Goal: Task Accomplishment & Management: Manage account settings

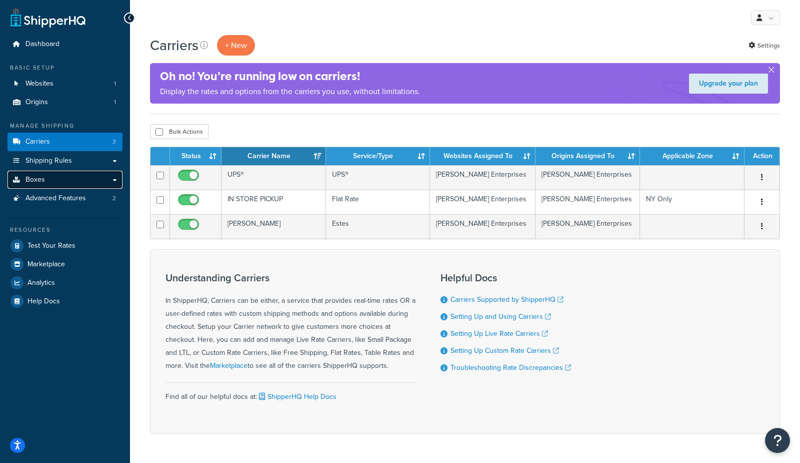
click at [40, 178] on span "Boxes" at bounding box center [36, 180] width 20 height 9
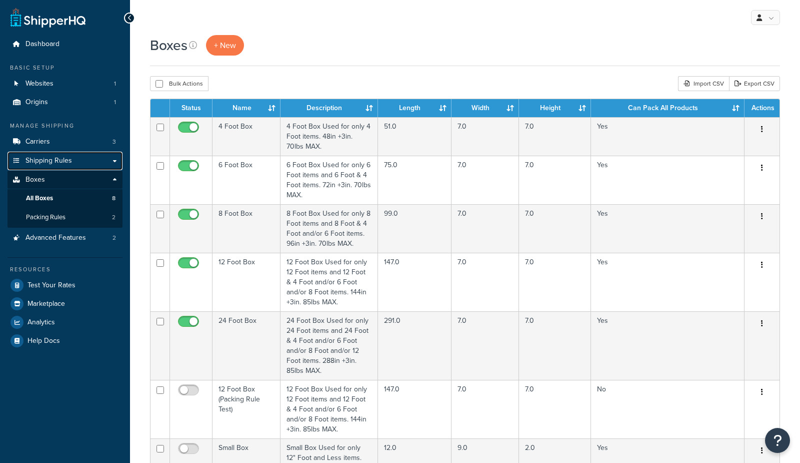
click at [44, 161] on span "Shipping Rules" at bounding box center [49, 161] width 47 height 9
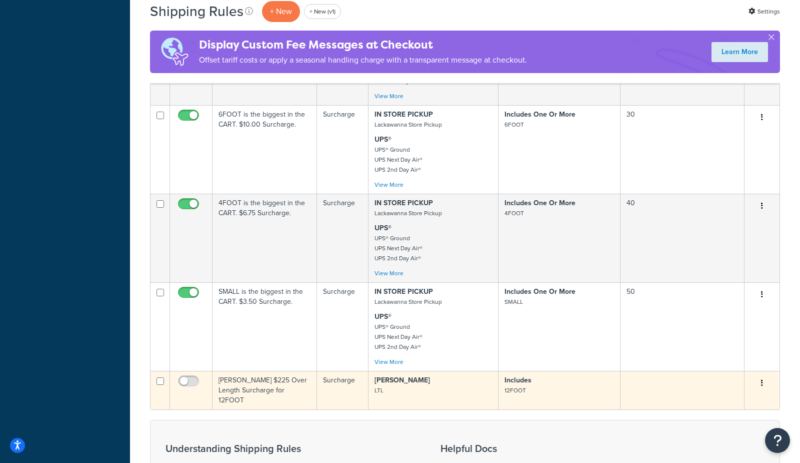
scroll to position [444, 0]
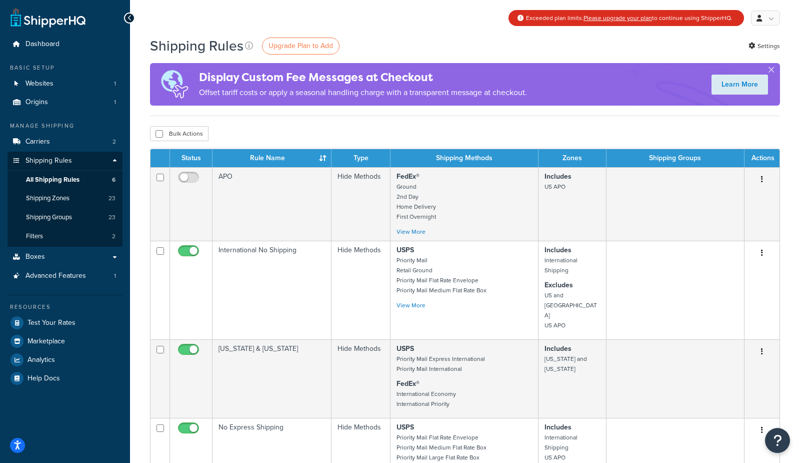
drag, startPoint x: 640, startPoint y: 59, endPoint x: 728, endPoint y: 40, distance: 90.0
click at [640, 59] on div "Shipping Rules Upgrade Plan to Add Settings Display Custom Fee Messages at Chec…" at bounding box center [465, 76] width 630 height 80
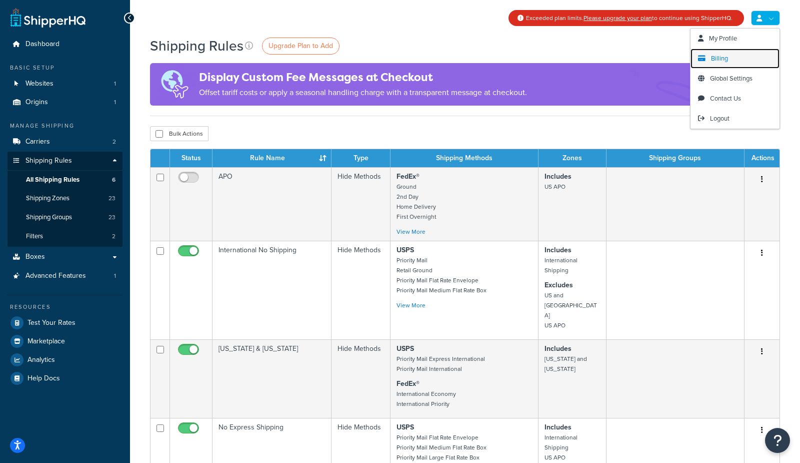
click at [724, 59] on span "Billing" at bounding box center [719, 59] width 17 height 10
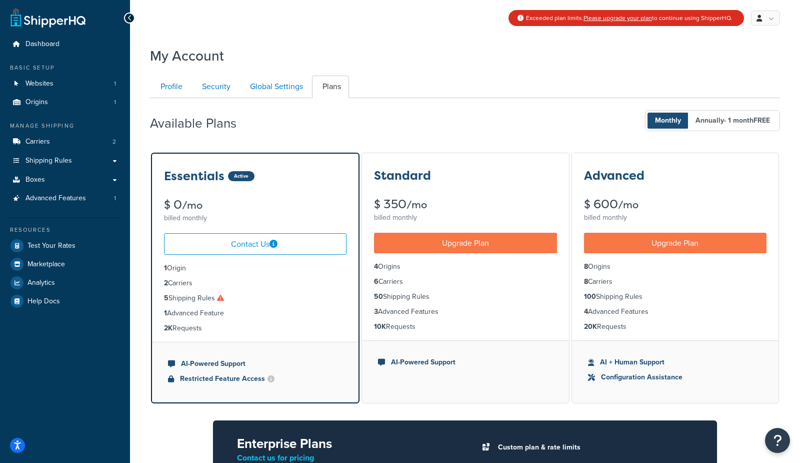
click at [449, 123] on div "Available Plans Monthly Annually - 1 month FREE" at bounding box center [465, 121] width 630 height 30
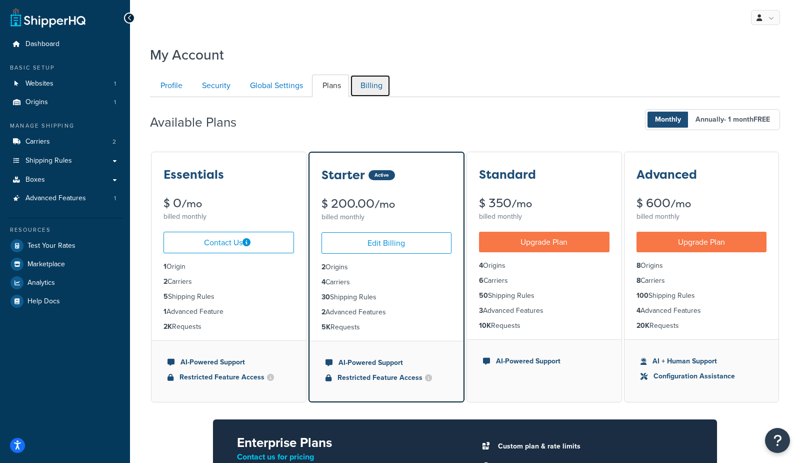
click at [378, 88] on link "Billing" at bounding box center [370, 86] width 41 height 23
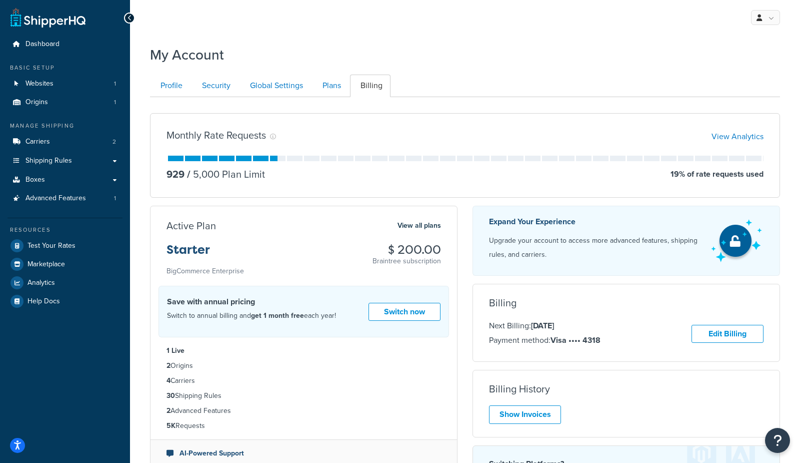
scroll to position [97, 0]
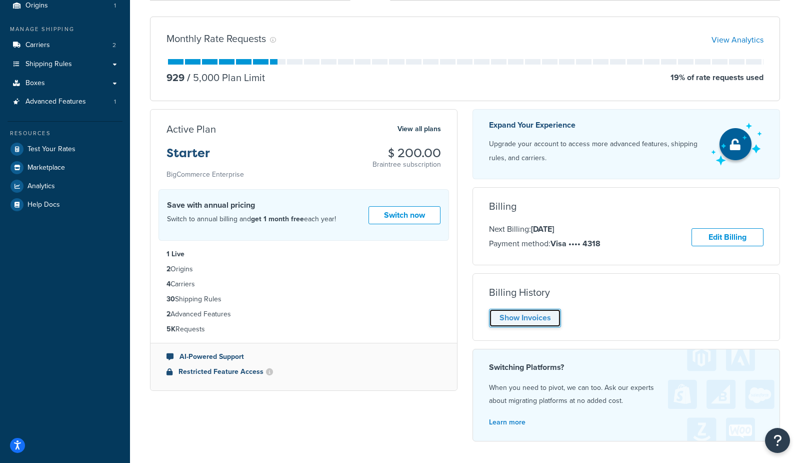
click at [517, 315] on link "Show Invoices" at bounding box center [525, 318] width 72 height 19
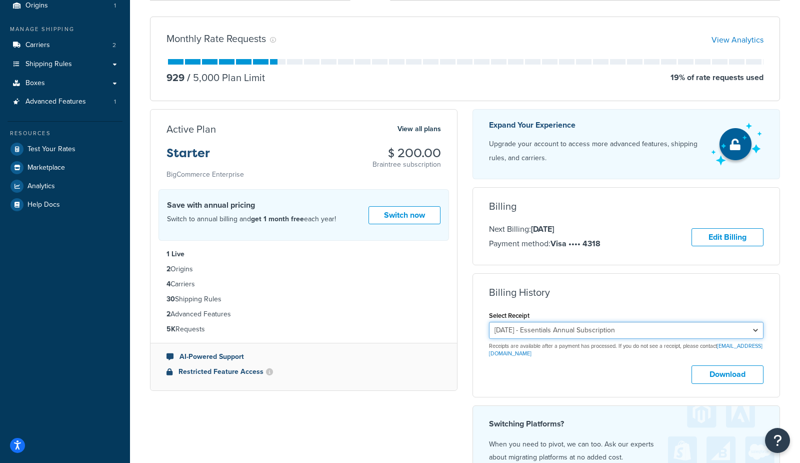
click at [606, 323] on select "September 16, 2025 - Essentials Annual Subscription August 20, 2025 - Essential…" at bounding box center [626, 330] width 275 height 17
click at [744, 372] on button "Download" at bounding box center [728, 374] width 72 height 19
click at [363, 36] on div "Monthly Rate Requests View Analytics" at bounding box center [465, 40] width 597 height 14
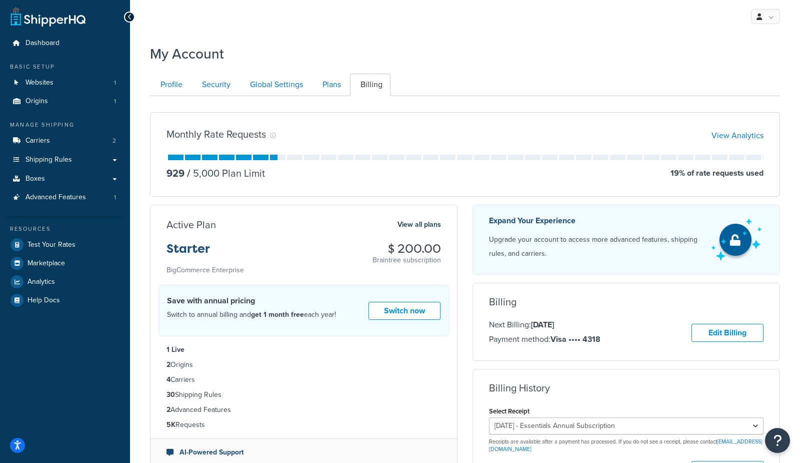
scroll to position [0, 0]
click at [290, 31] on div "My Profile Billing Global Settings Contact Us Logout" at bounding box center [465, 17] width 670 height 35
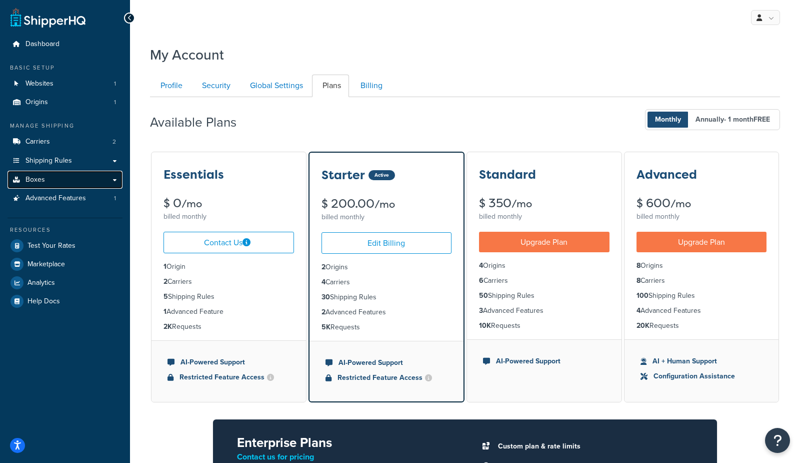
click at [62, 180] on link "Boxes" at bounding box center [65, 180] width 115 height 19
click at [369, 85] on link "Billing" at bounding box center [370, 86] width 41 height 23
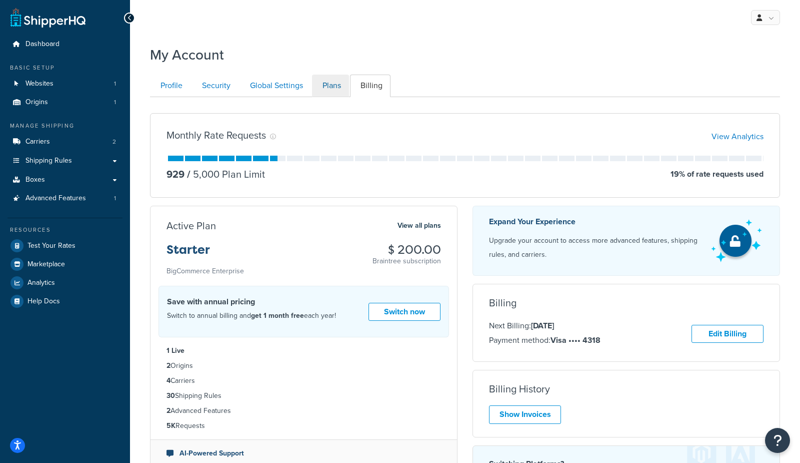
drag, startPoint x: 461, startPoint y: 76, endPoint x: 316, endPoint y: 83, distance: 145.3
click at [461, 76] on ul "Profile Security Global Settings Plans Billing" at bounding box center [465, 86] width 630 height 23
click at [329, 81] on link "Plans" at bounding box center [330, 86] width 37 height 23
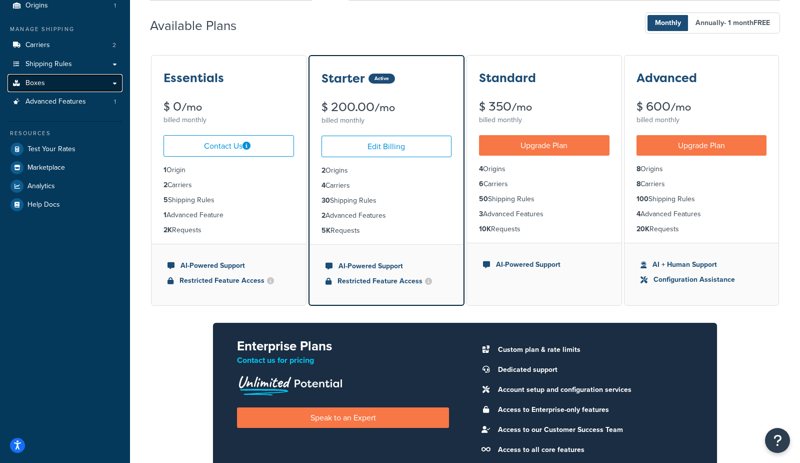
click at [57, 81] on link "Boxes" at bounding box center [65, 83] width 115 height 19
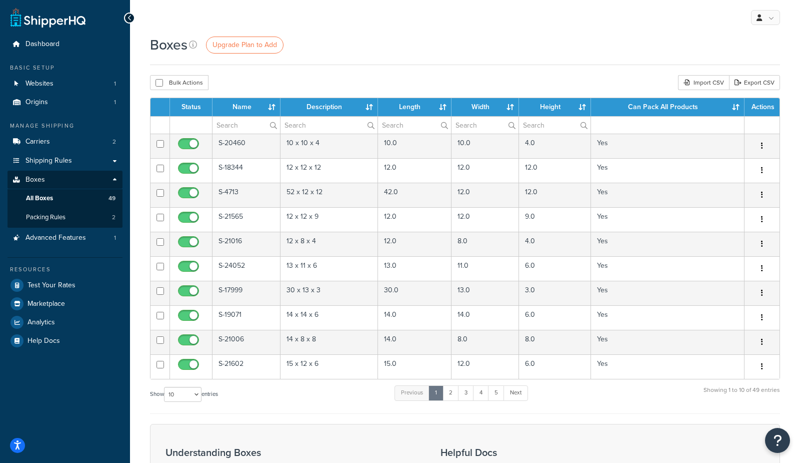
click at [395, 50] on div "Boxes Upgrade Plan to Add" at bounding box center [465, 45] width 630 height 20
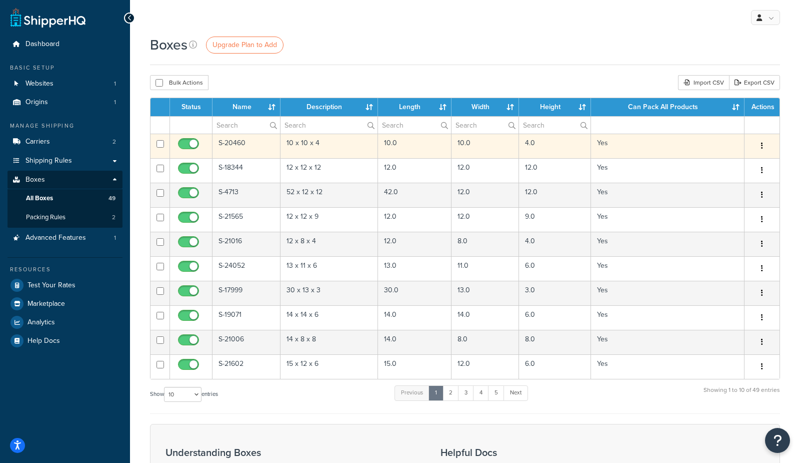
click at [231, 142] on td "S-20460" at bounding box center [247, 146] width 68 height 25
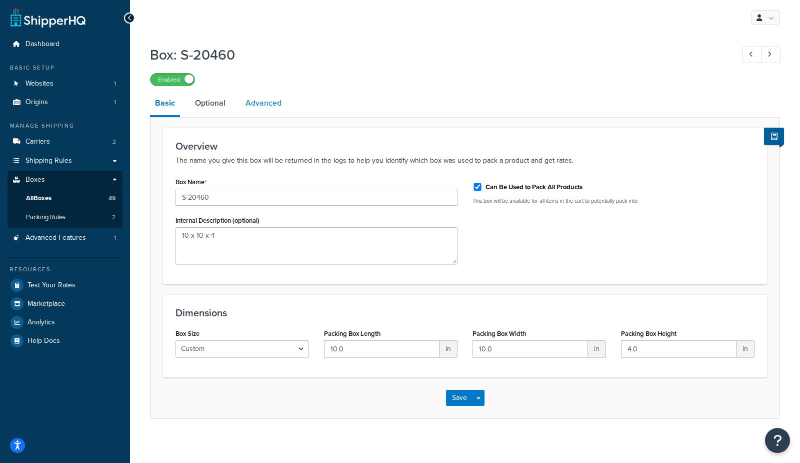
click at [260, 103] on link "Advanced" at bounding box center [264, 103] width 46 height 24
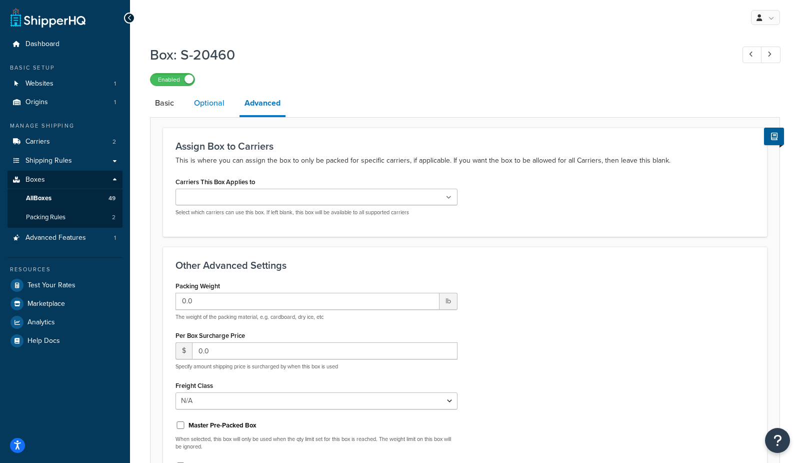
click at [224, 104] on link "Optional" at bounding box center [209, 103] width 41 height 24
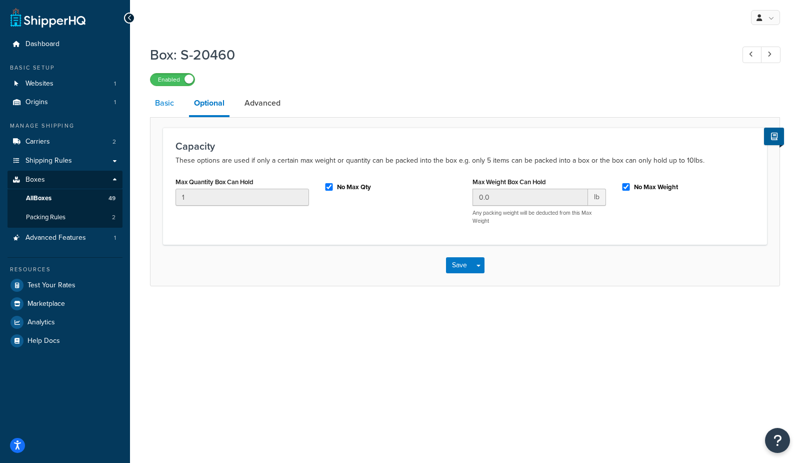
click at [161, 103] on link "Basic" at bounding box center [164, 103] width 29 height 24
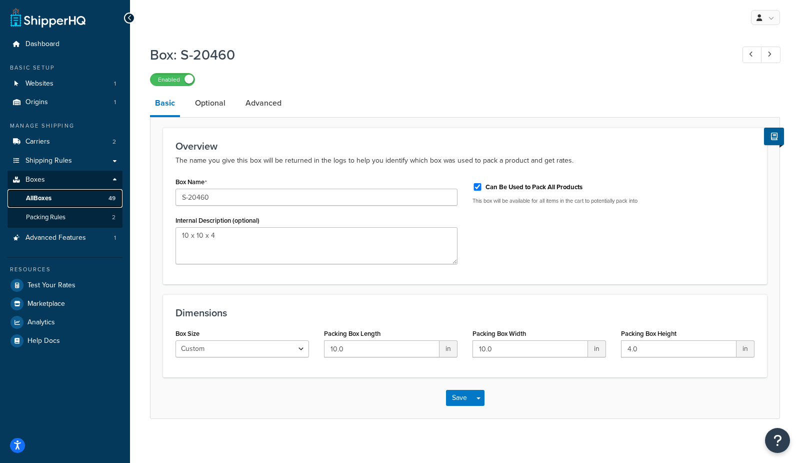
click at [63, 203] on link "All Boxes 49" at bounding box center [65, 198] width 115 height 19
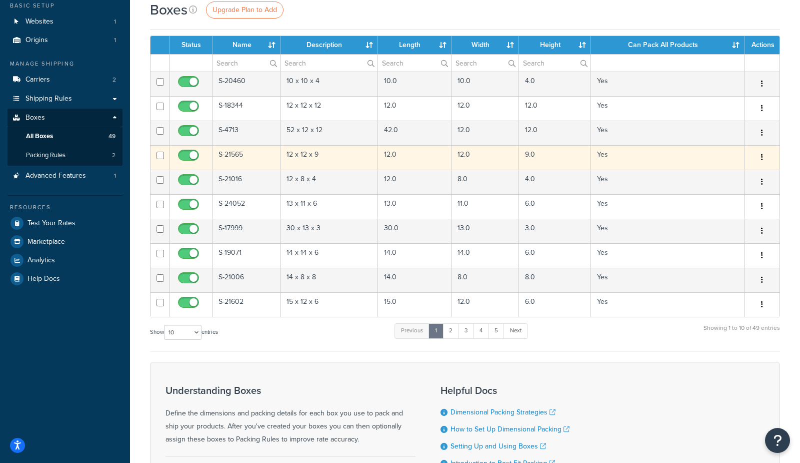
scroll to position [68, 0]
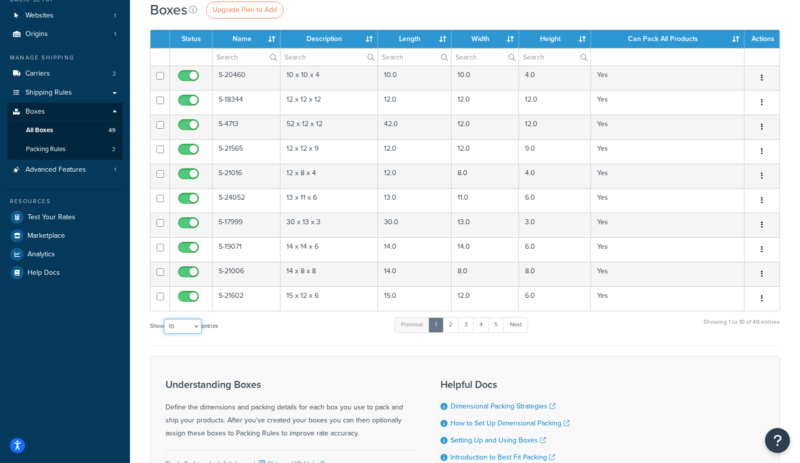
click at [195, 323] on select "10 15 25 50 100 1000" at bounding box center [183, 326] width 38 height 15
select select "1000"
click at [165, 319] on select "10 15 25 50 100 1000" at bounding box center [183, 326] width 38 height 15
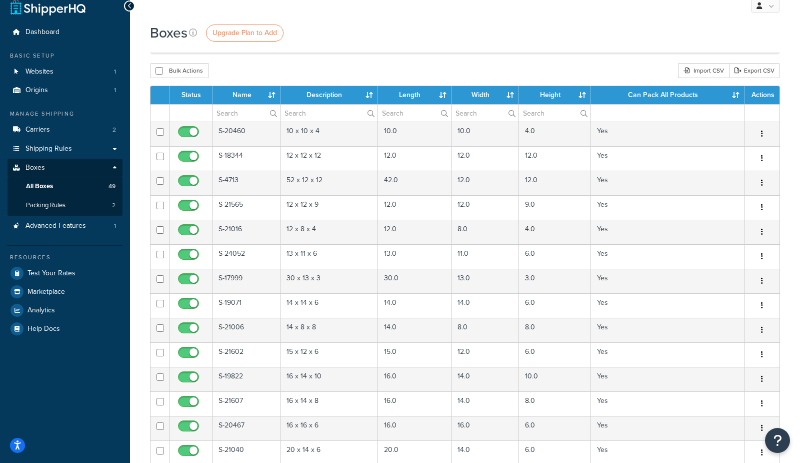
scroll to position [0, 0]
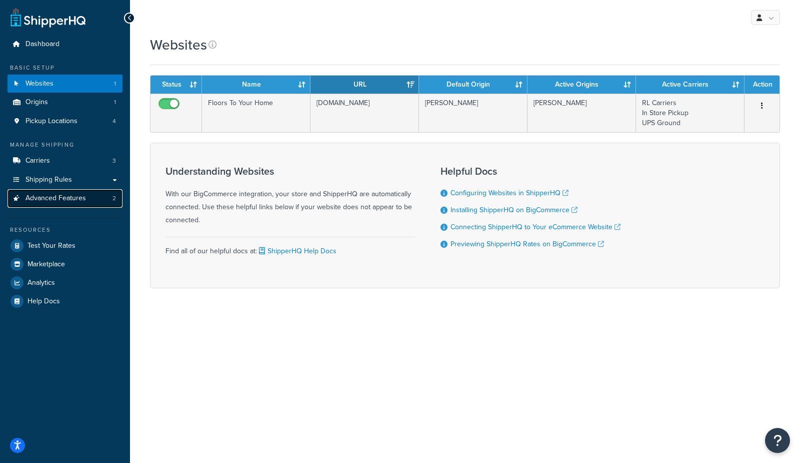
click at [93, 203] on link "Advanced Features 2" at bounding box center [65, 198] width 115 height 19
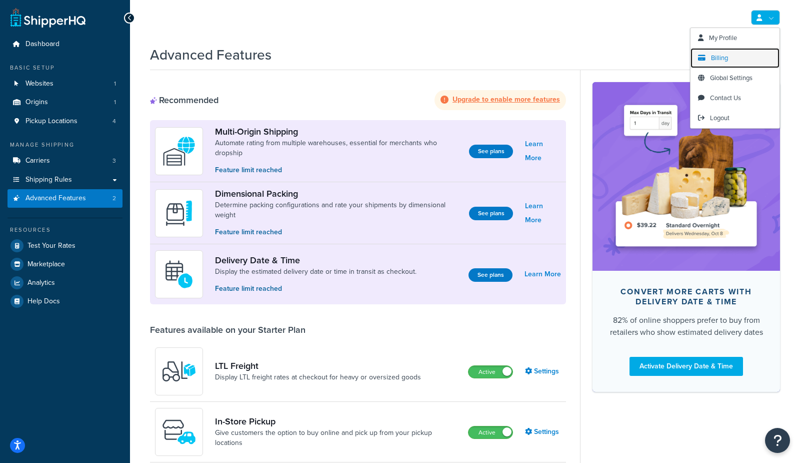
click at [719, 60] on span "Billing" at bounding box center [719, 58] width 17 height 10
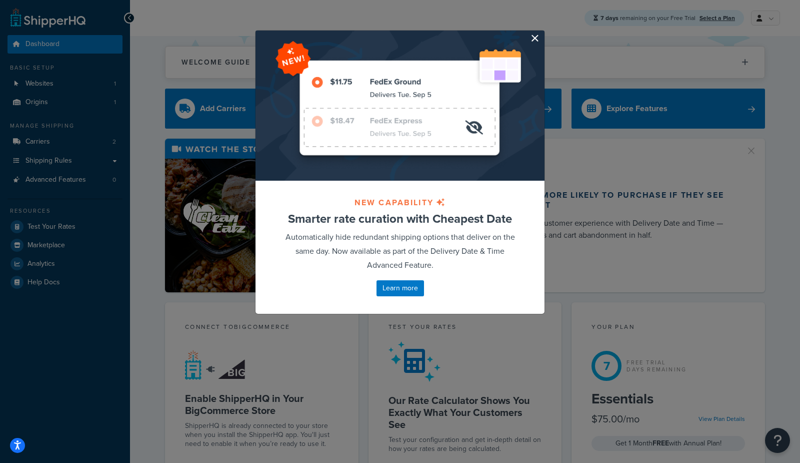
click at [542, 33] on button "button" at bounding box center [543, 32] width 3 height 3
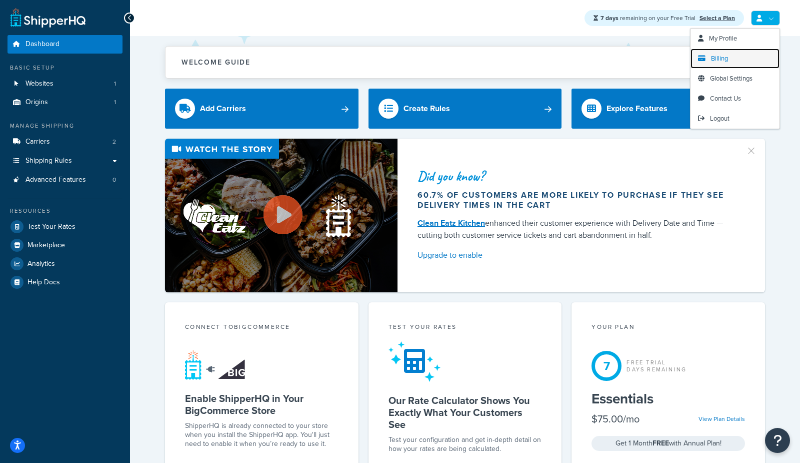
click at [724, 60] on span "Billing" at bounding box center [719, 59] width 17 height 10
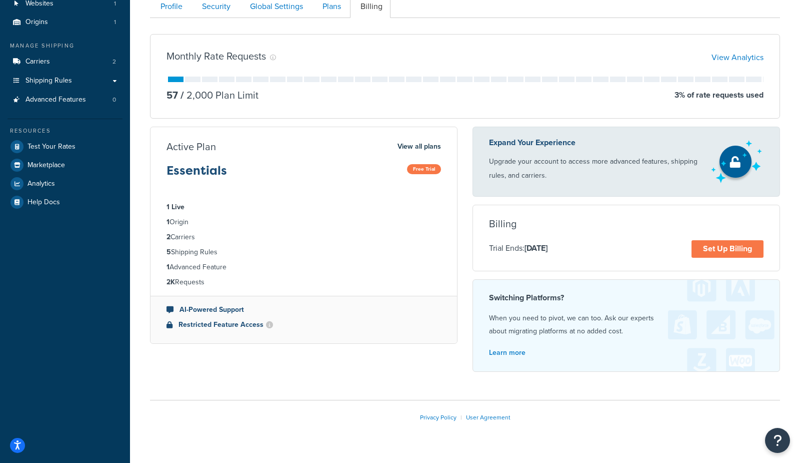
scroll to position [82, 0]
